Goal: Use online tool/utility

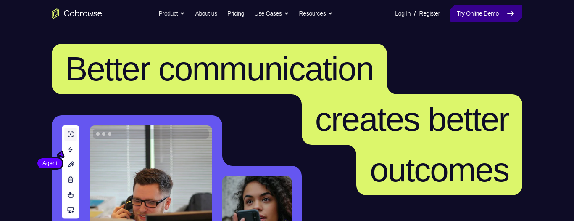
click at [486, 13] on link "Try Online Demo" at bounding box center [486, 13] width 72 height 17
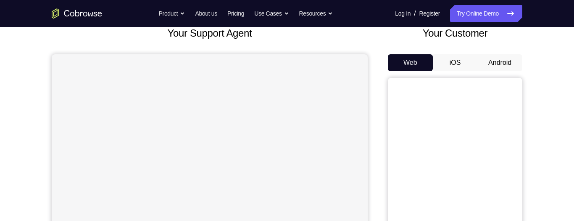
scroll to position [23, 0]
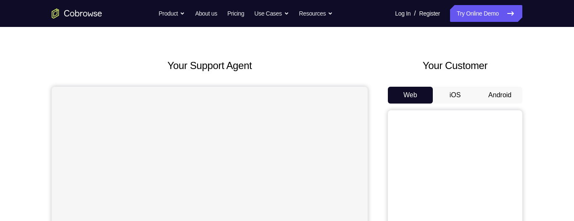
click at [500, 95] on button "Android" at bounding box center [499, 95] width 45 height 17
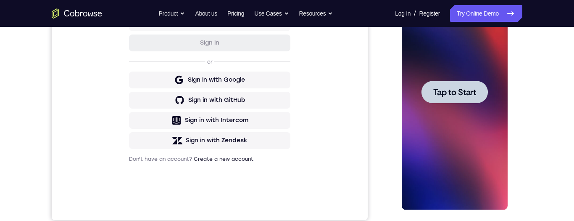
scroll to position [0, 0]
click at [487, 144] on div at bounding box center [454, 91] width 106 height 235
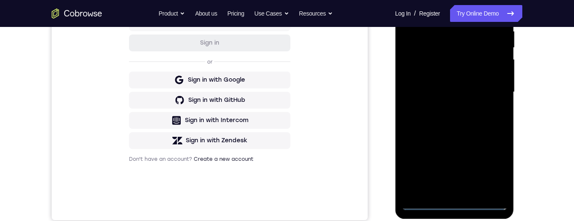
click at [458, 203] on div at bounding box center [454, 91] width 106 height 235
click at [454, 206] on div at bounding box center [454, 91] width 106 height 235
click at [493, 169] on div at bounding box center [454, 91] width 106 height 235
click at [491, 167] on div at bounding box center [454, 91] width 106 height 235
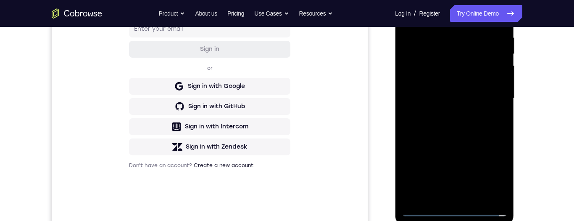
scroll to position [63, 0]
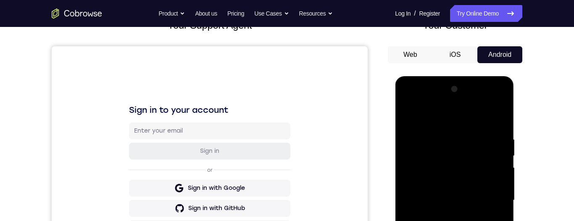
click at [438, 119] on div at bounding box center [454, 199] width 106 height 235
click at [452, 117] on div at bounding box center [454, 199] width 106 height 235
click at [491, 199] on div at bounding box center [454, 199] width 106 height 235
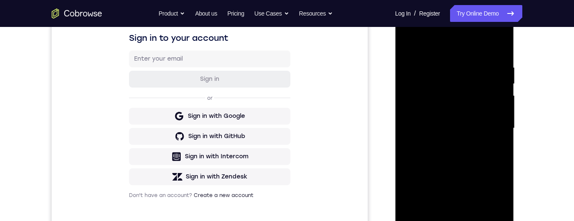
scroll to position [163, 0]
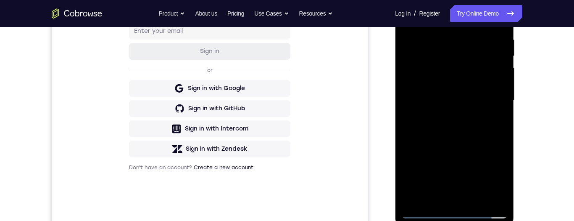
click at [444, 200] on div at bounding box center [454, 100] width 106 height 235
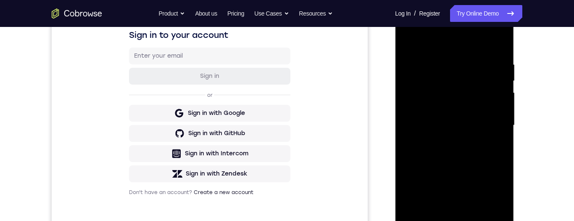
scroll to position [184, 0]
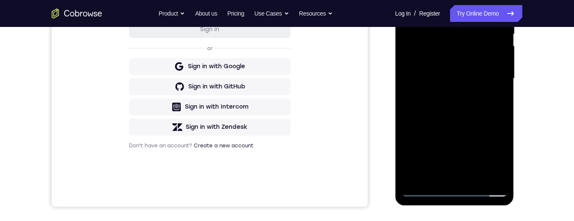
click at [449, 180] on div at bounding box center [454, 78] width 106 height 235
click at [487, 75] on div at bounding box center [454, 78] width 106 height 235
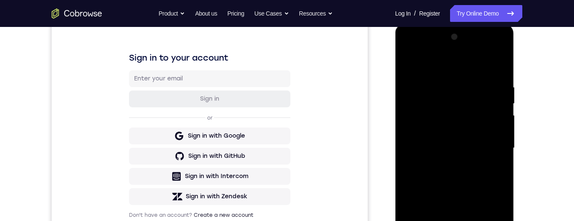
scroll to position [90, 0]
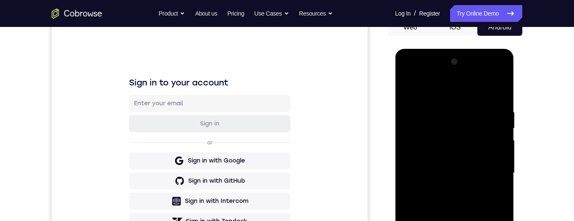
click at [408, 89] on div at bounding box center [454, 172] width 106 height 235
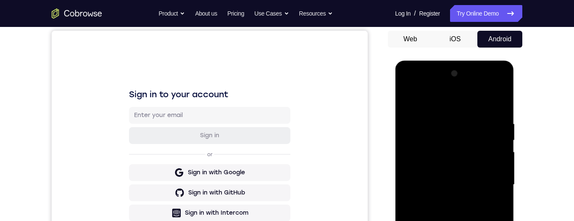
click at [409, 102] on div at bounding box center [454, 184] width 106 height 235
click at [408, 100] on div at bounding box center [454, 184] width 106 height 235
